Goal: Register for event/course

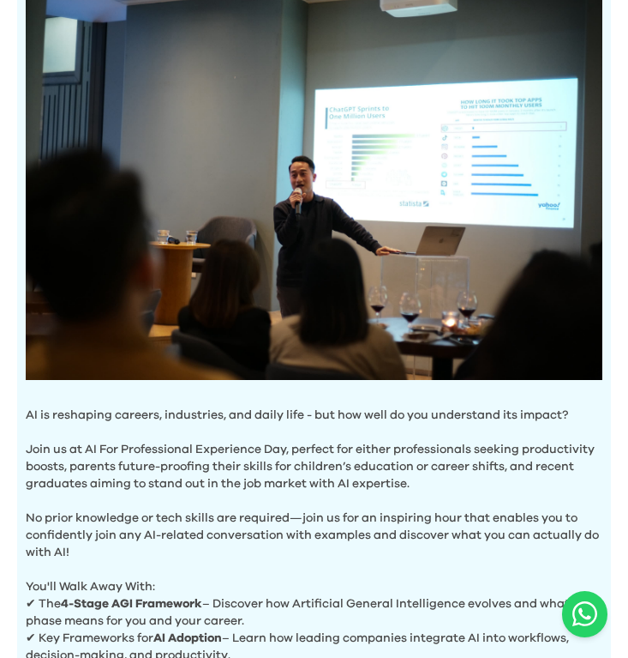
scroll to position [486, 0]
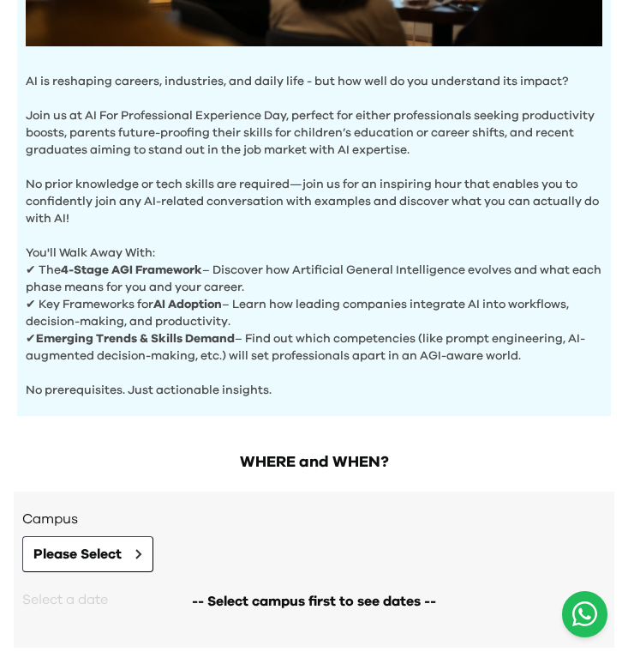
click at [580, 618] on icon "Open WhatsApp chat" at bounding box center [585, 613] width 25 height 28
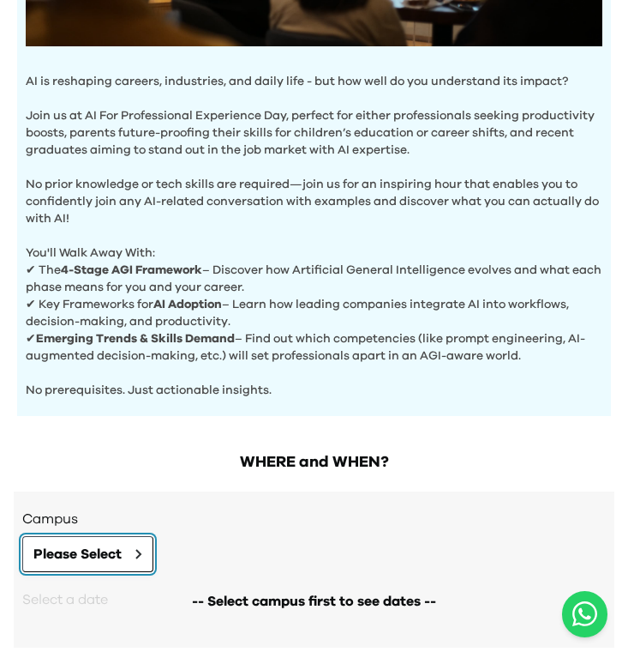
click at [105, 567] on button "Please Select" at bounding box center [87, 554] width 131 height 36
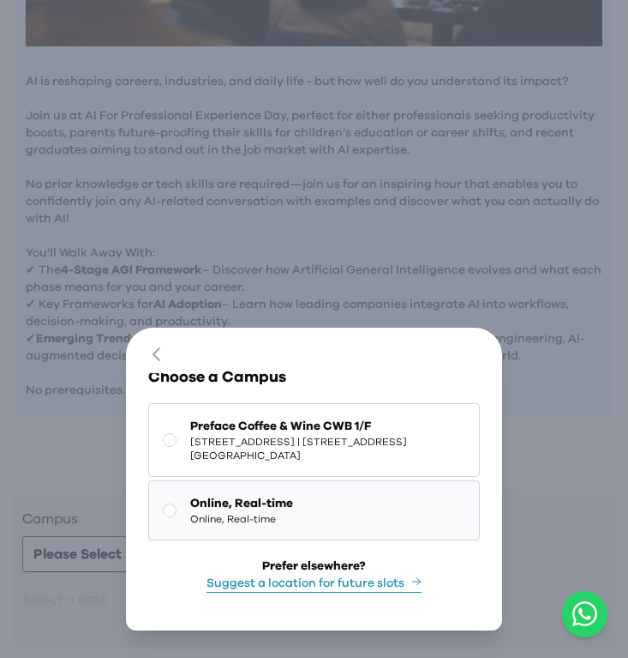
click at [230, 520] on span "Online, Real-time" at bounding box center [241, 519] width 103 height 14
